Goal: Task Accomplishment & Management: Manage account settings

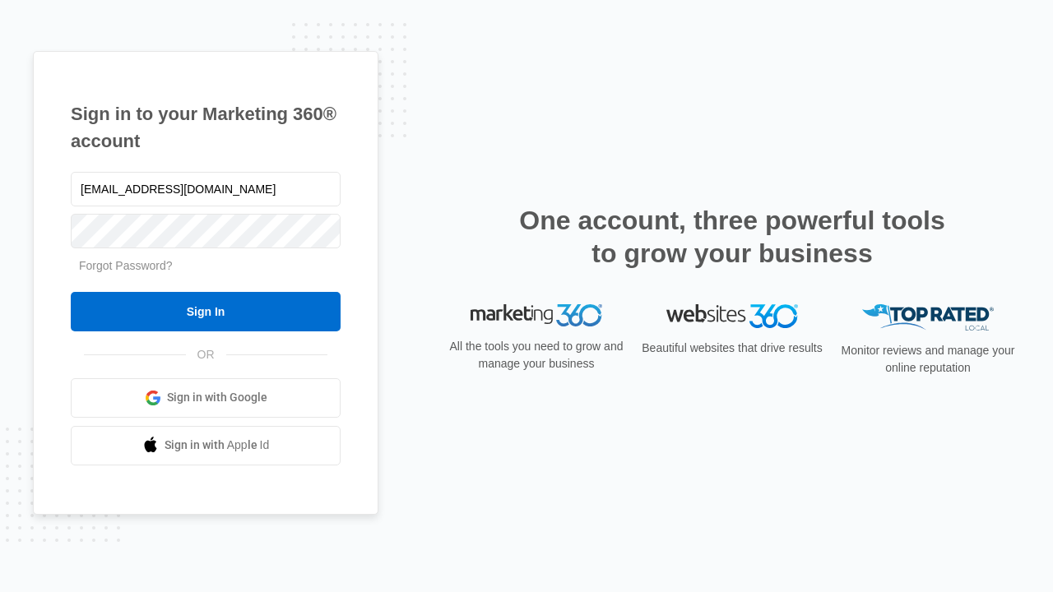
type input "[EMAIL_ADDRESS][DOMAIN_NAME]"
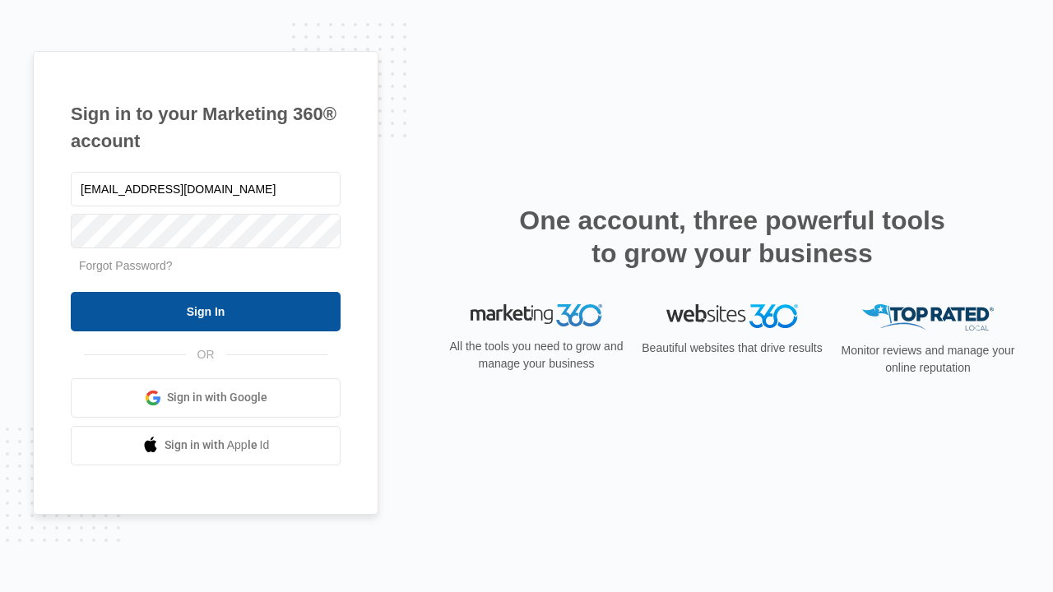
click at [206, 311] on input "Sign In" at bounding box center [206, 311] width 270 height 39
